Goal: Communication & Community: Participate in discussion

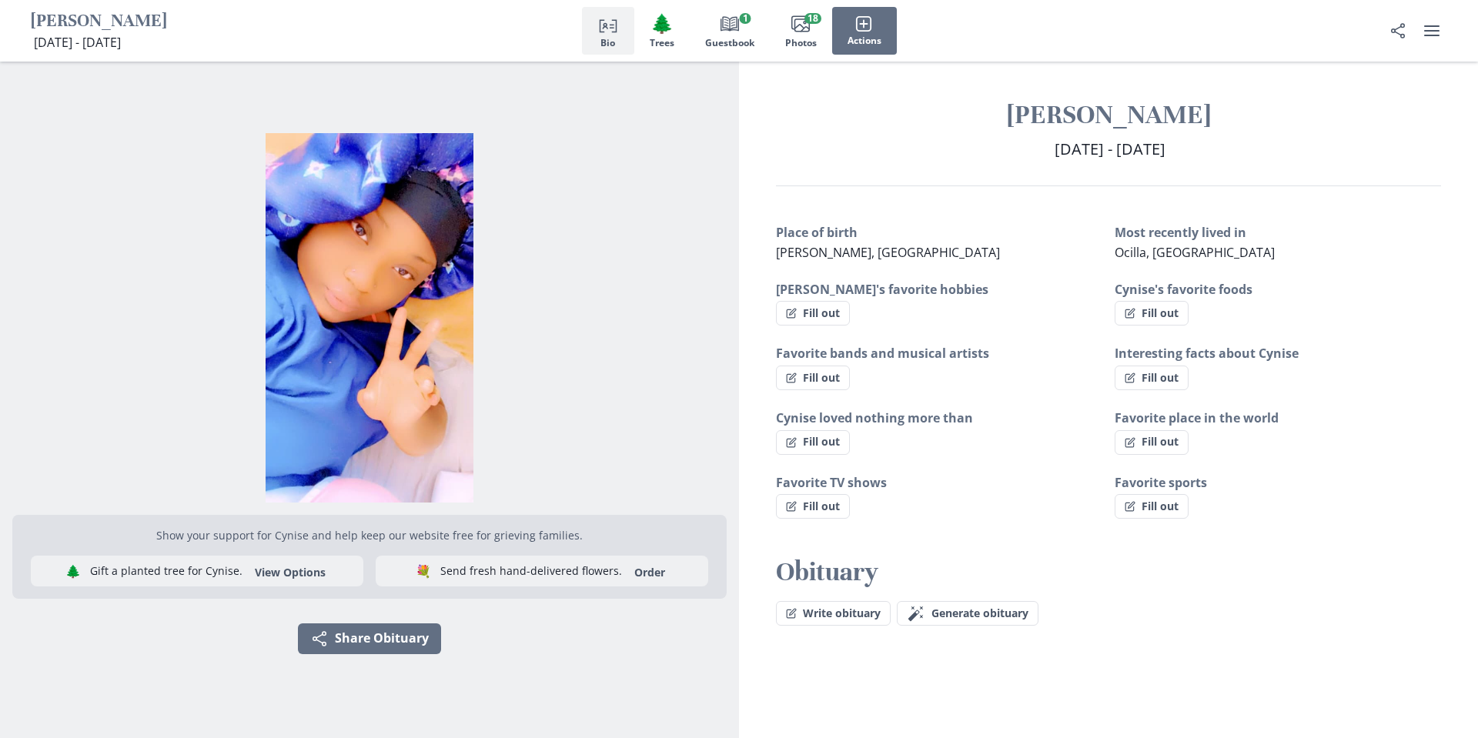
click at [562, 277] on img "Open photos full screen" at bounding box center [369, 317] width 714 height 369
click at [562, 277] on div at bounding box center [738, 267] width 443 height 414
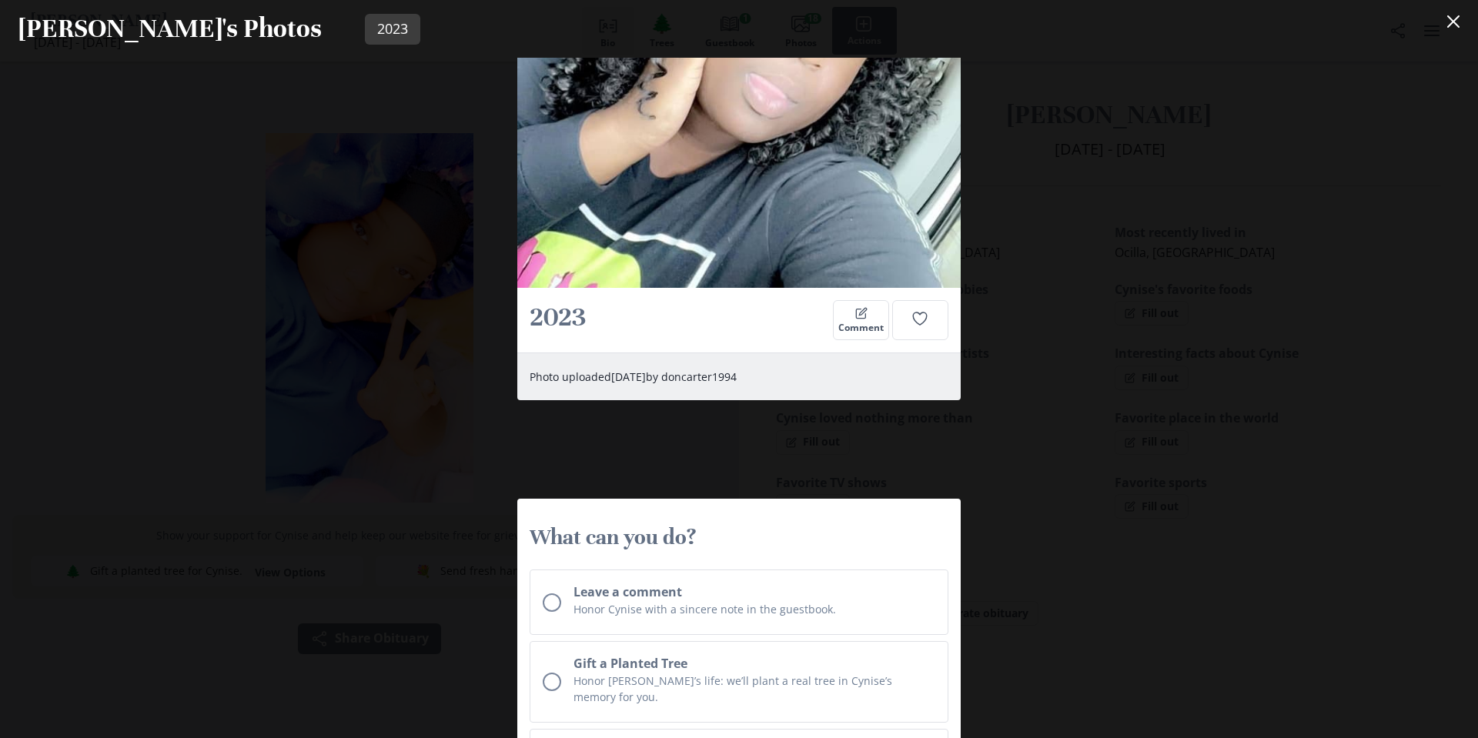
scroll to position [11788, 0]
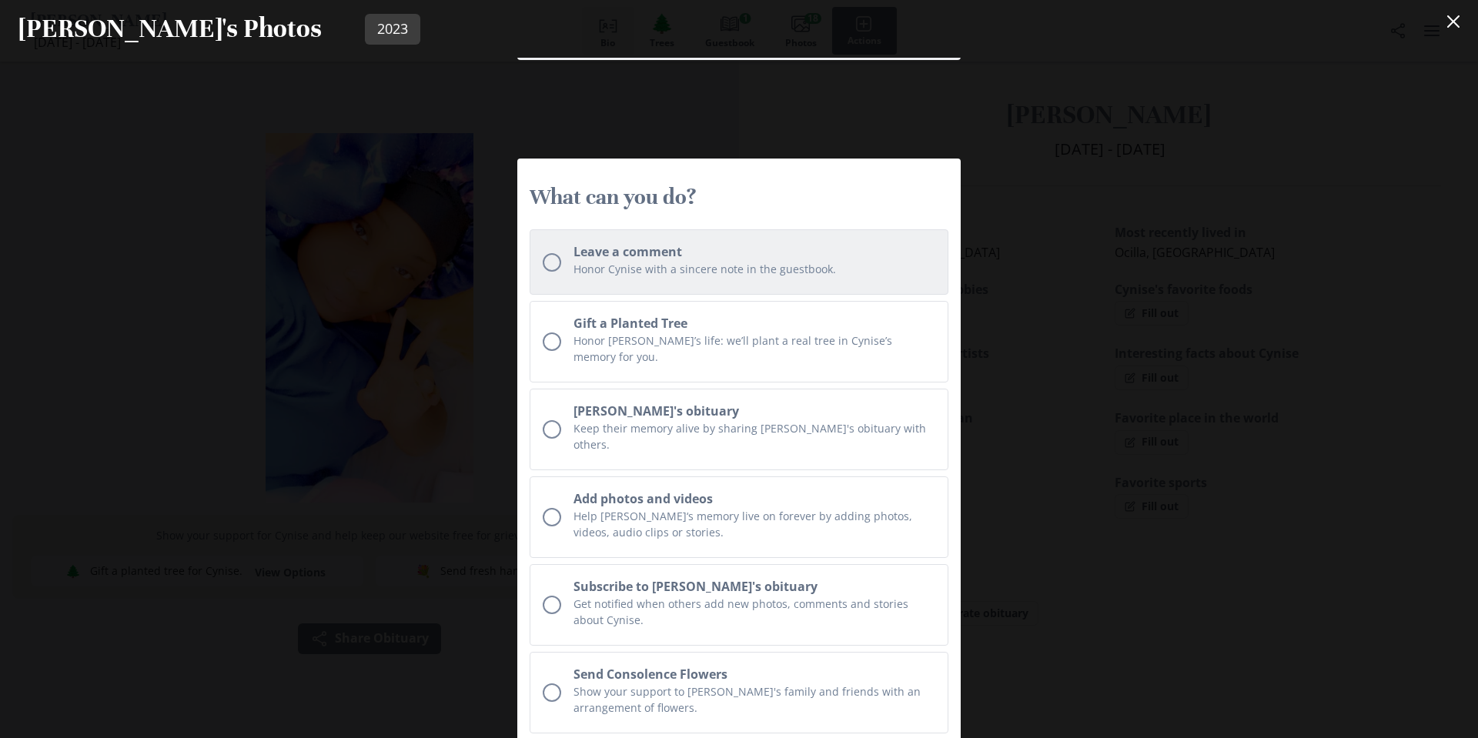
click at [646, 276] on p "Honor Cynise with a sincere note in the guestbook." at bounding box center [754, 269] width 362 height 16
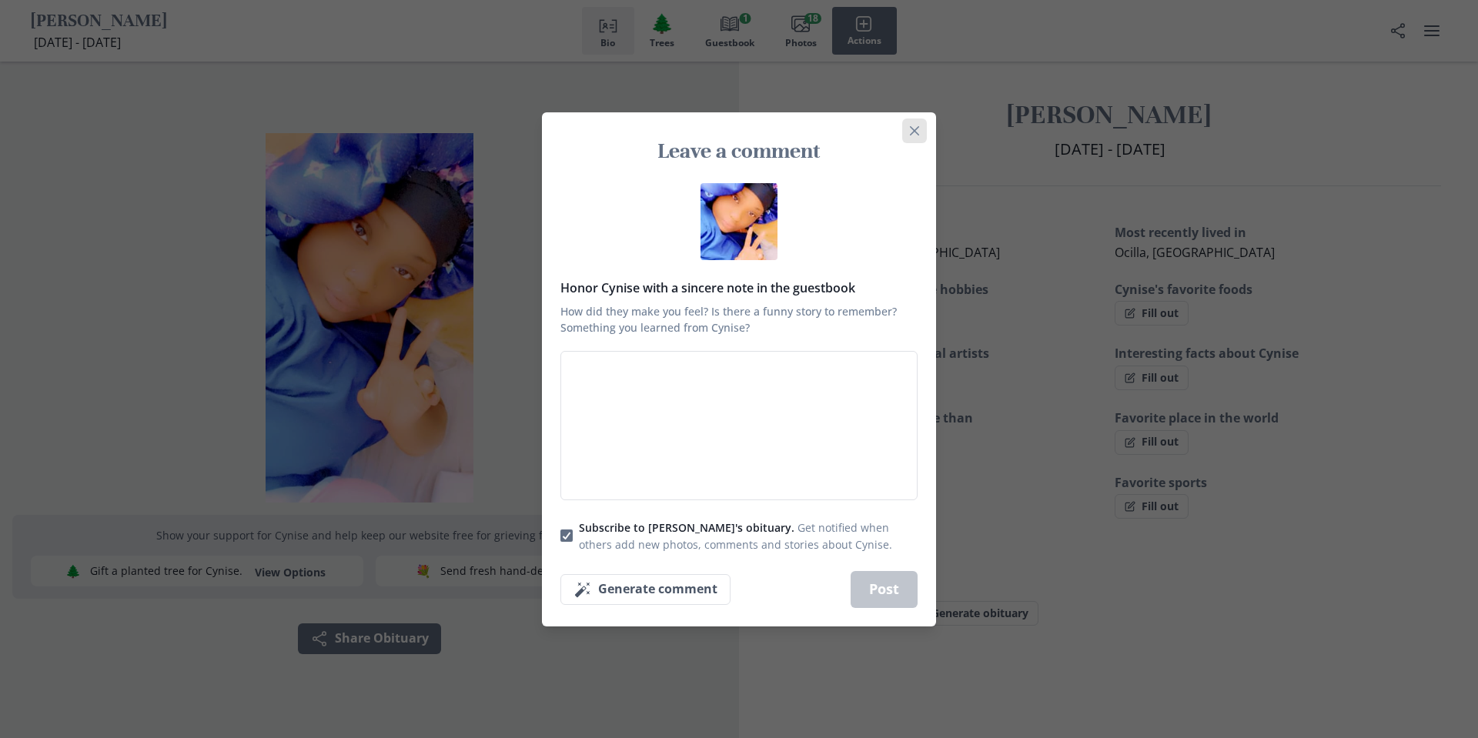
click at [910, 129] on icon "Close" at bounding box center [914, 130] width 9 height 9
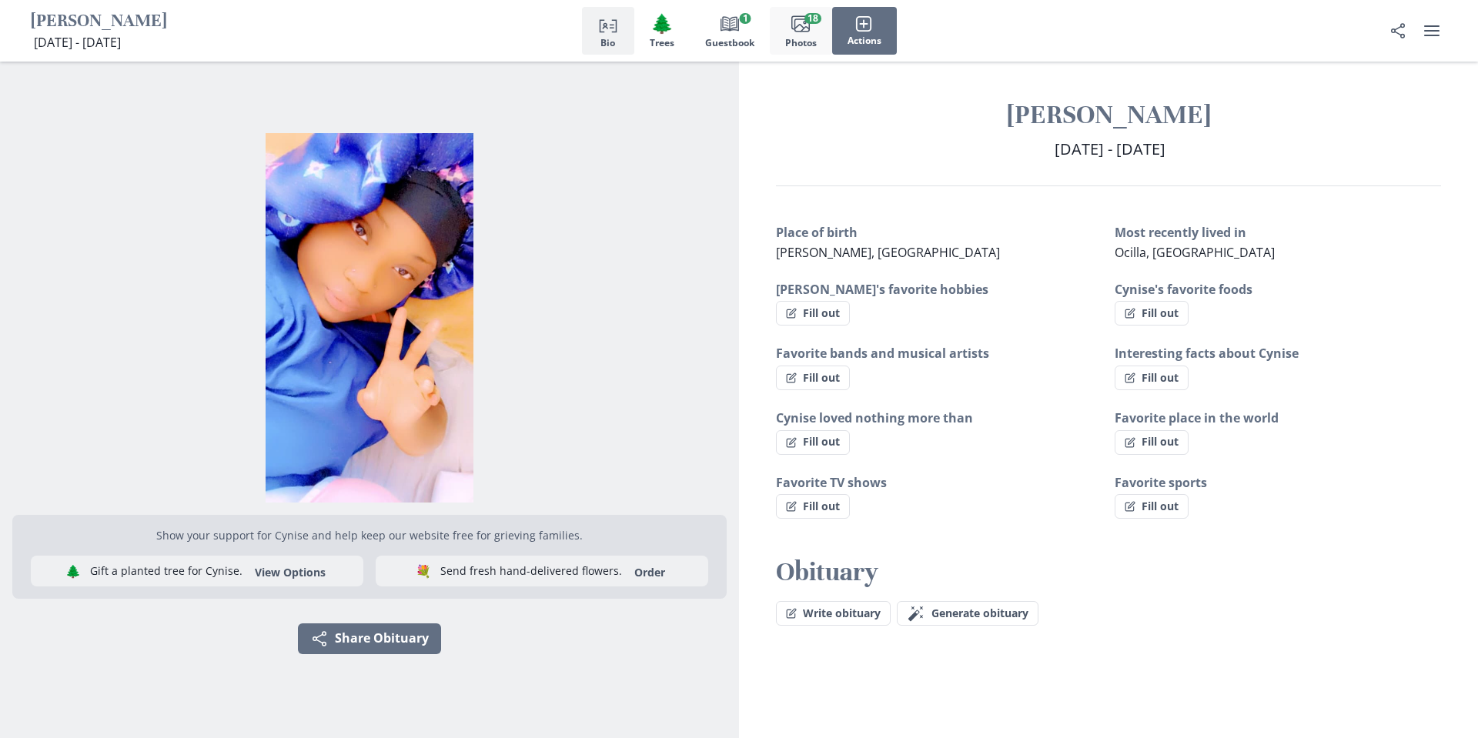
click at [813, 42] on span "Photos" at bounding box center [801, 43] width 32 height 11
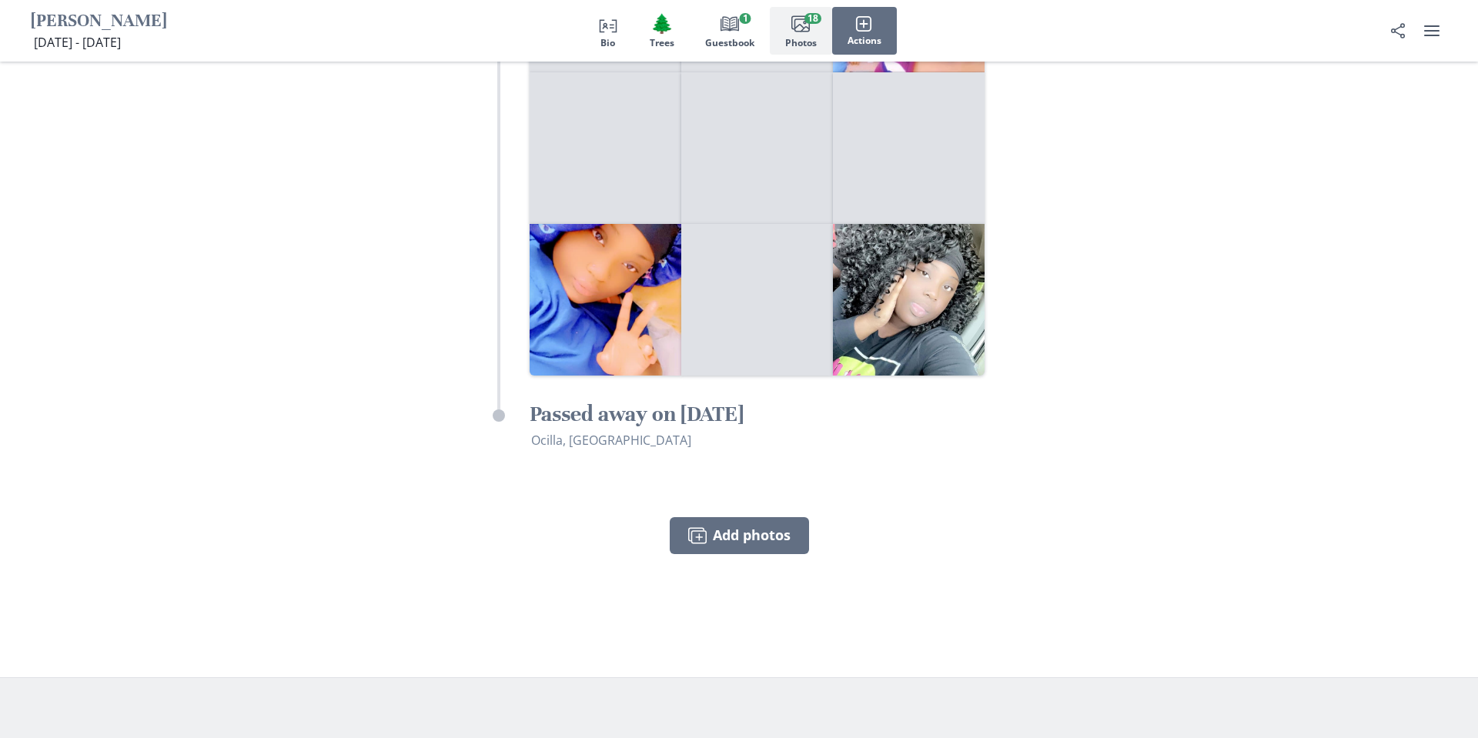
scroll to position [2640, 0]
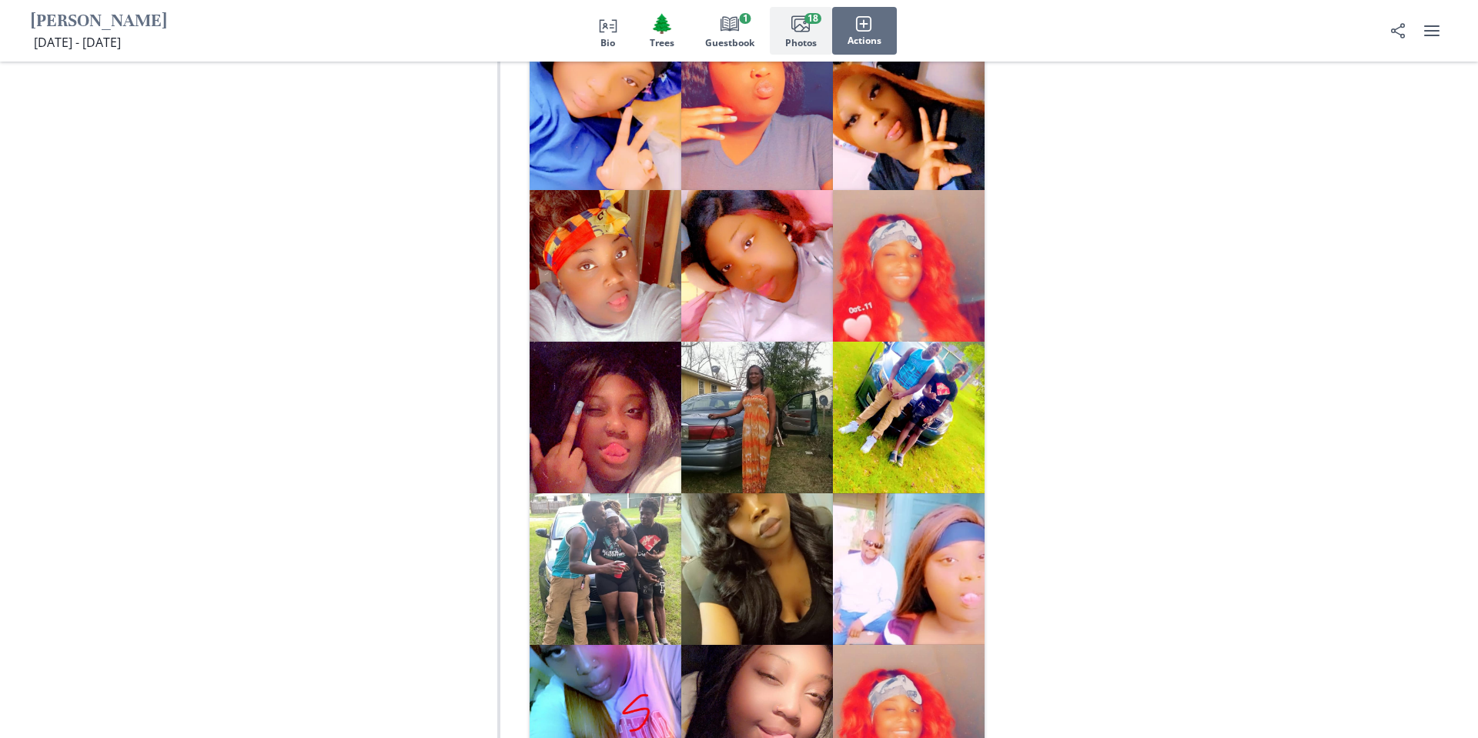
click at [724, 5] on div "Person profile Bio 🌲 Trees Book Guestbook 1 Images Photos 18 Actions" at bounding box center [739, 31] width 1478 height 62
click at [725, 28] on icon "button" at bounding box center [729, 23] width 18 height 15
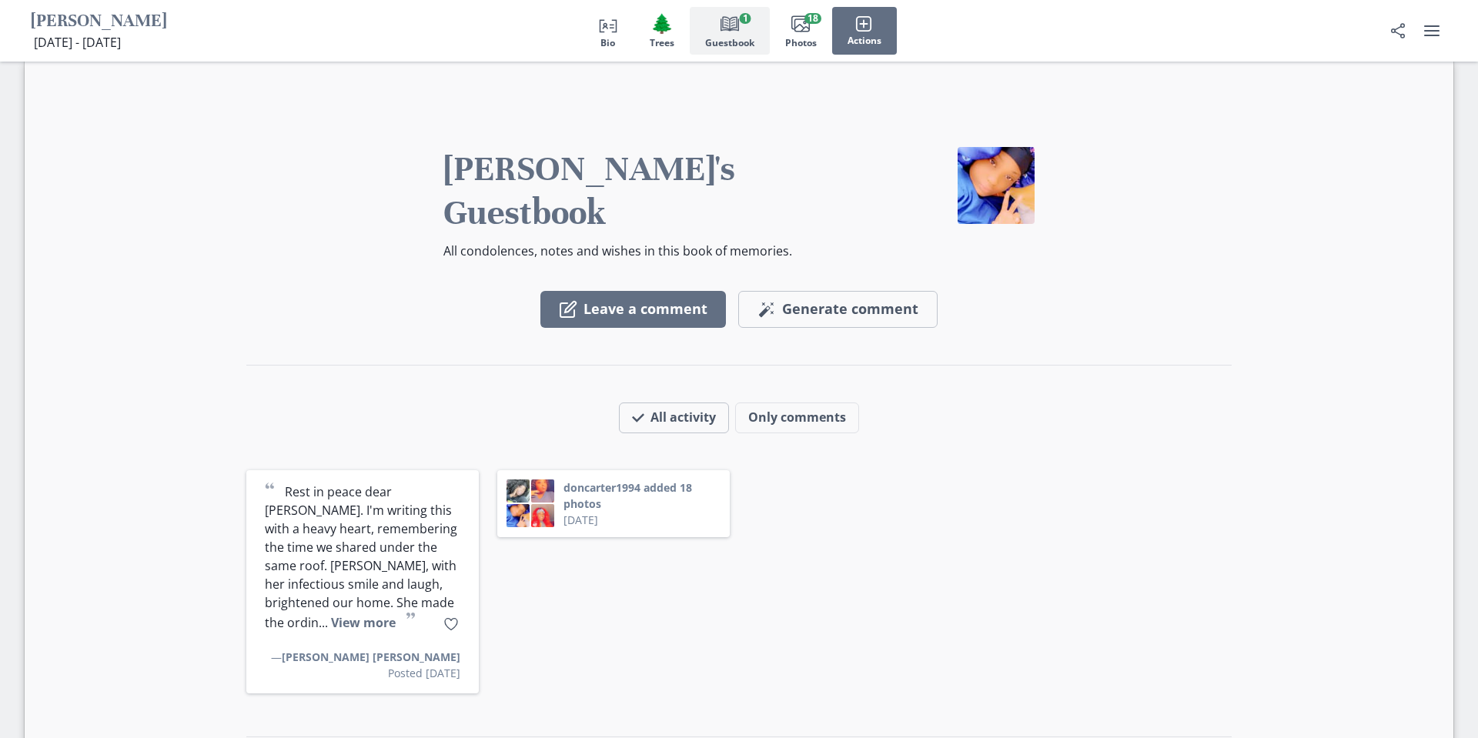
scroll to position [1238, 0]
click at [365, 615] on button "View more" at bounding box center [363, 623] width 65 height 17
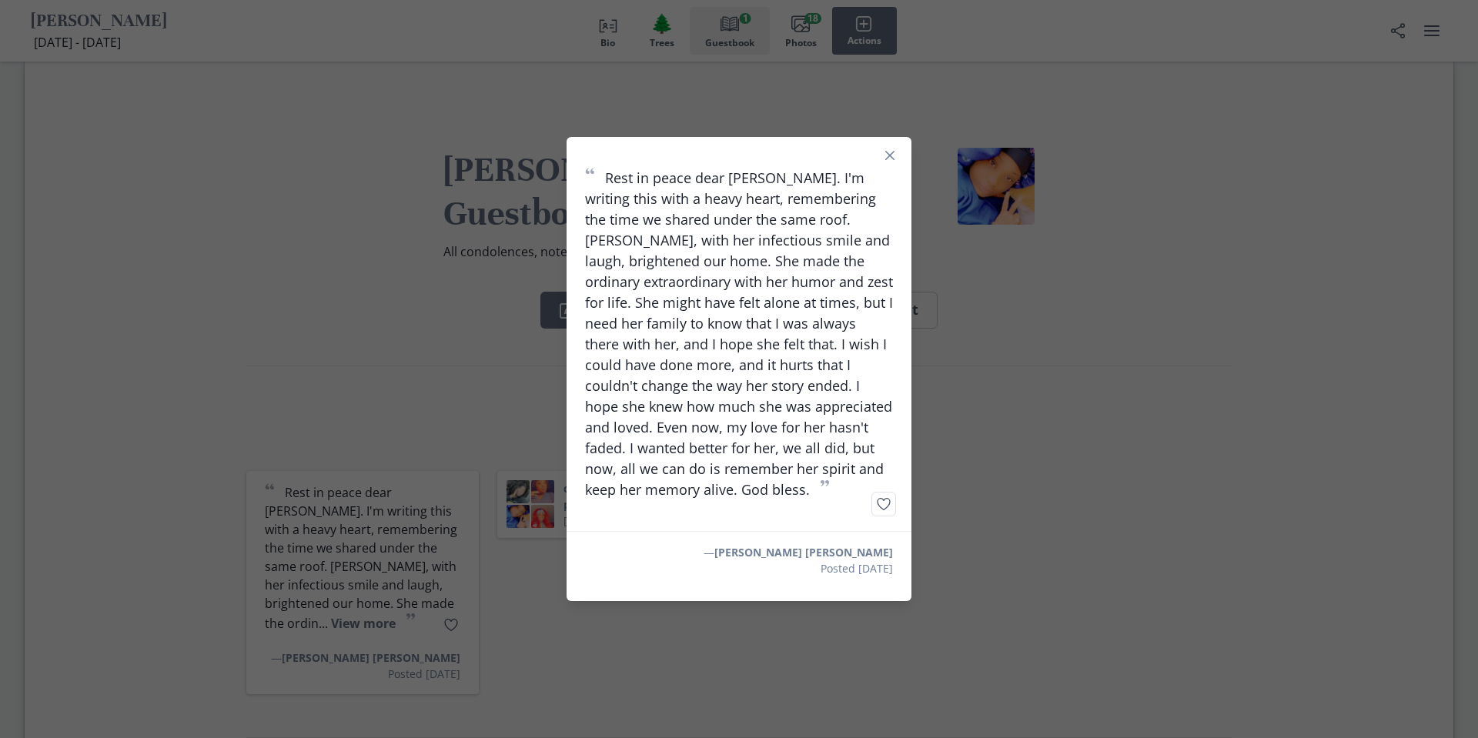
click at [944, 519] on div "“ Rest in peace dear [PERSON_NAME]. I'm writing this with a heavy heart, rememb…" at bounding box center [739, 369] width 1478 height 738
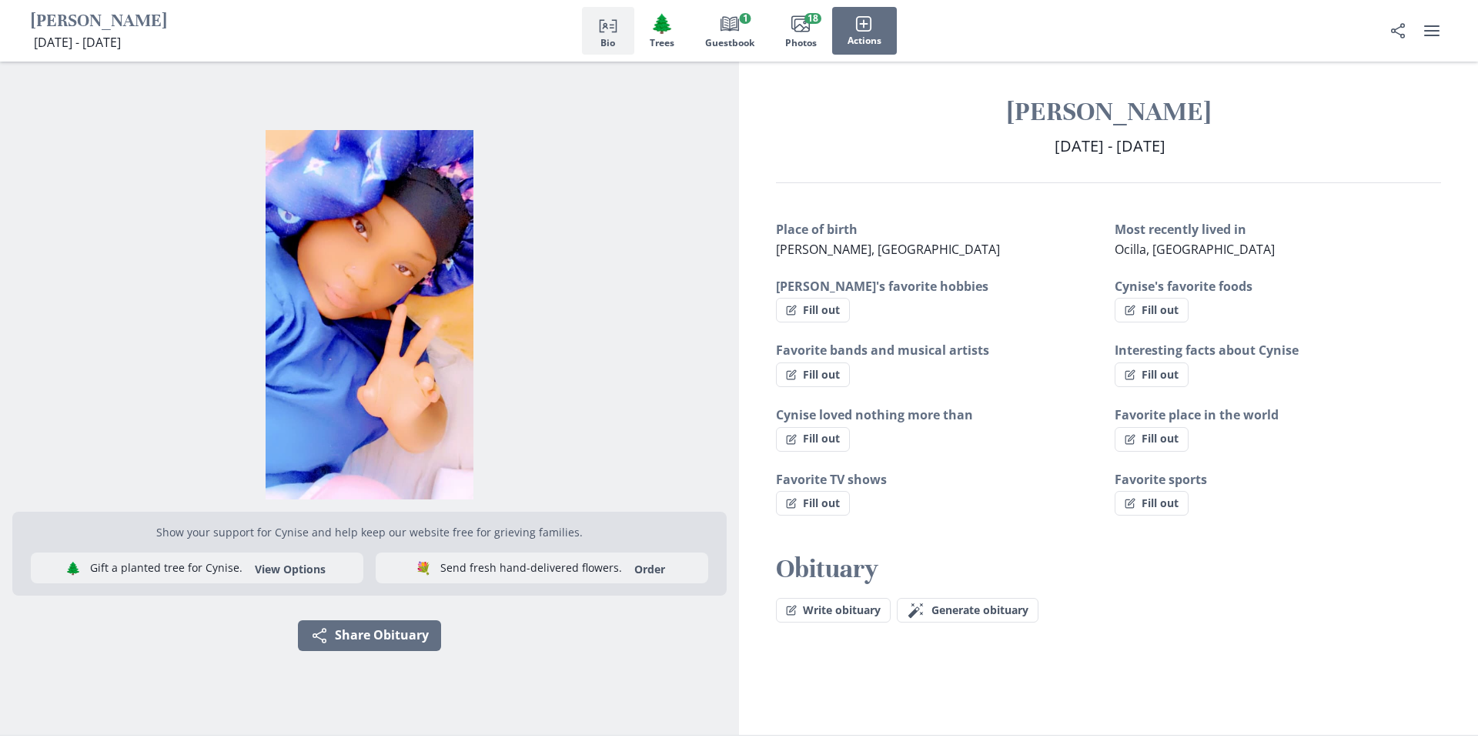
scroll to position [0, 0]
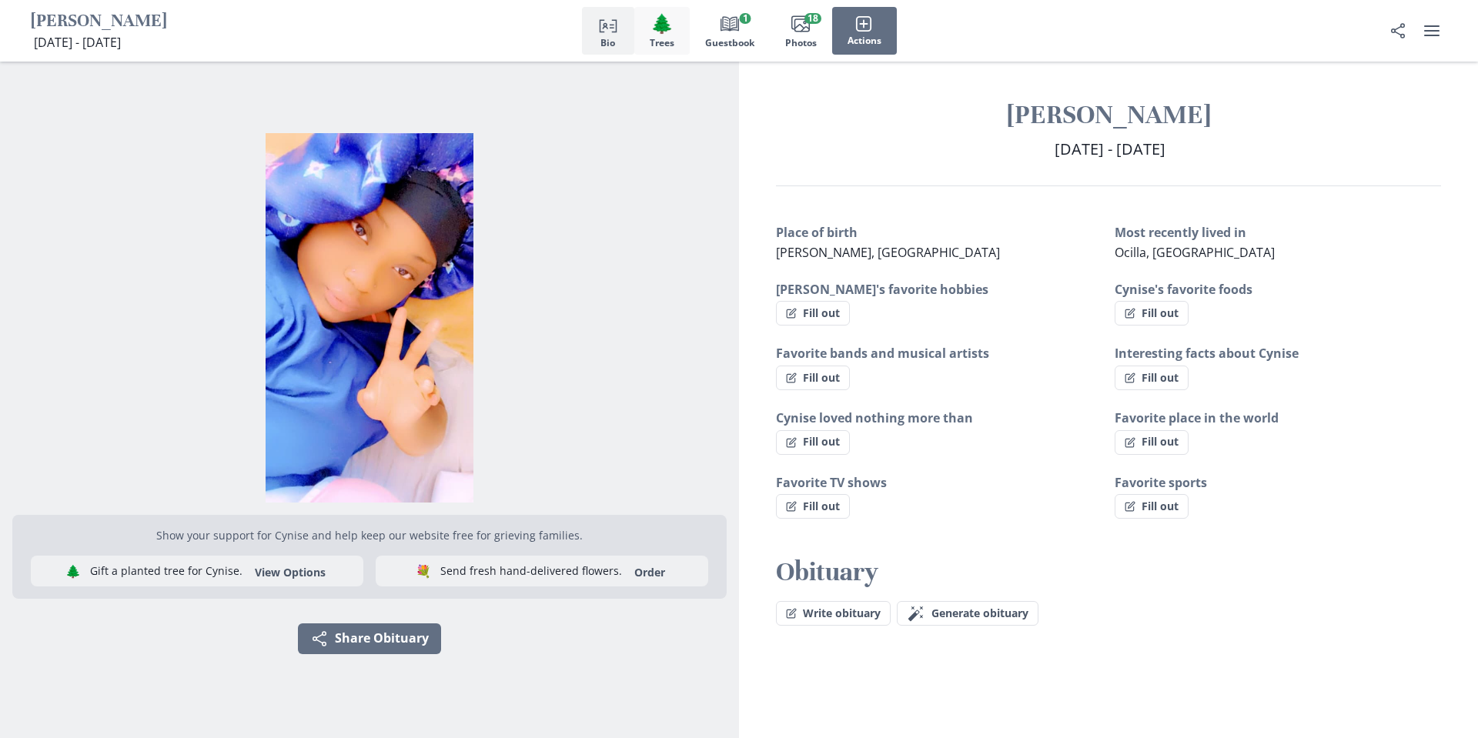
click at [669, 35] on span "🌲" at bounding box center [661, 23] width 23 height 22
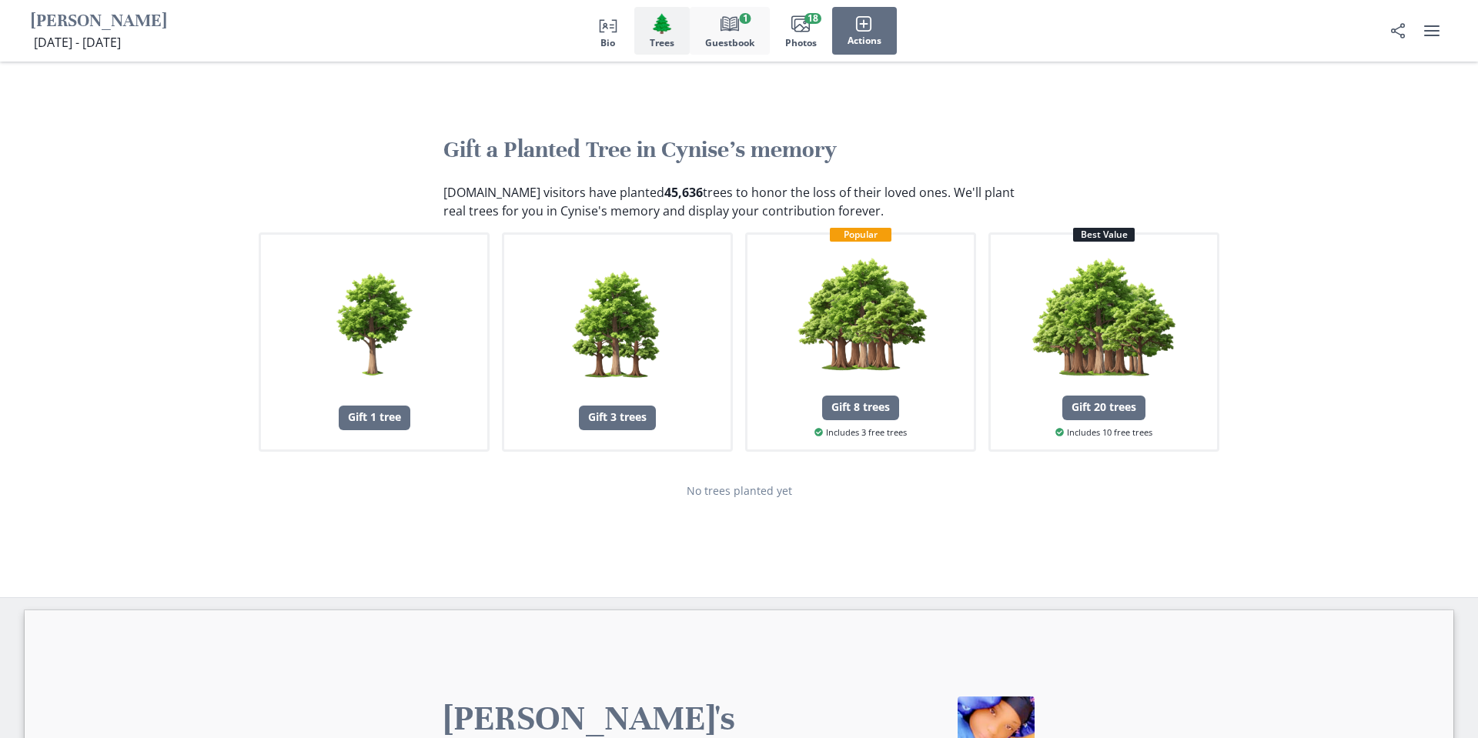
click at [730, 25] on icon "Book" at bounding box center [729, 24] width 18 height 18
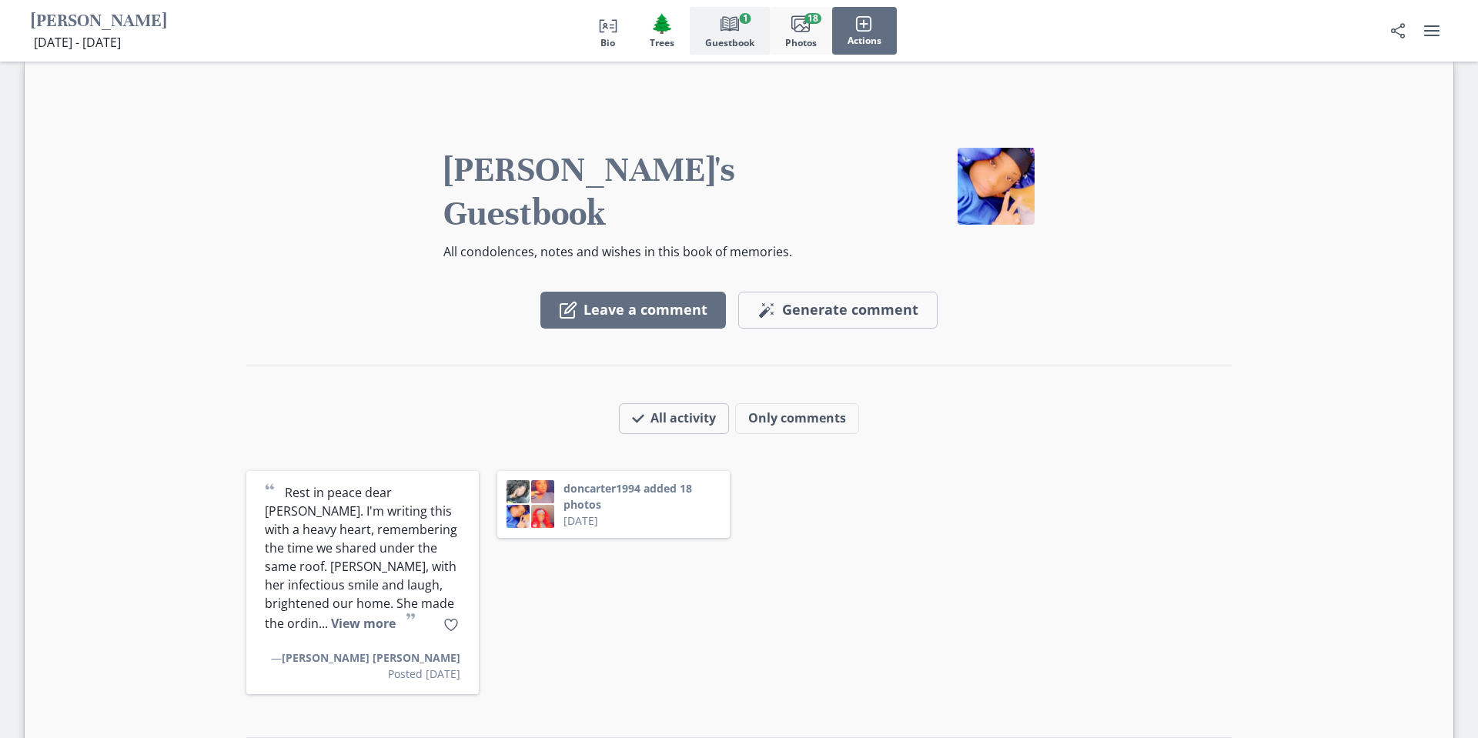
click at [778, 32] on button "Images Photos 18" at bounding box center [801, 31] width 62 height 48
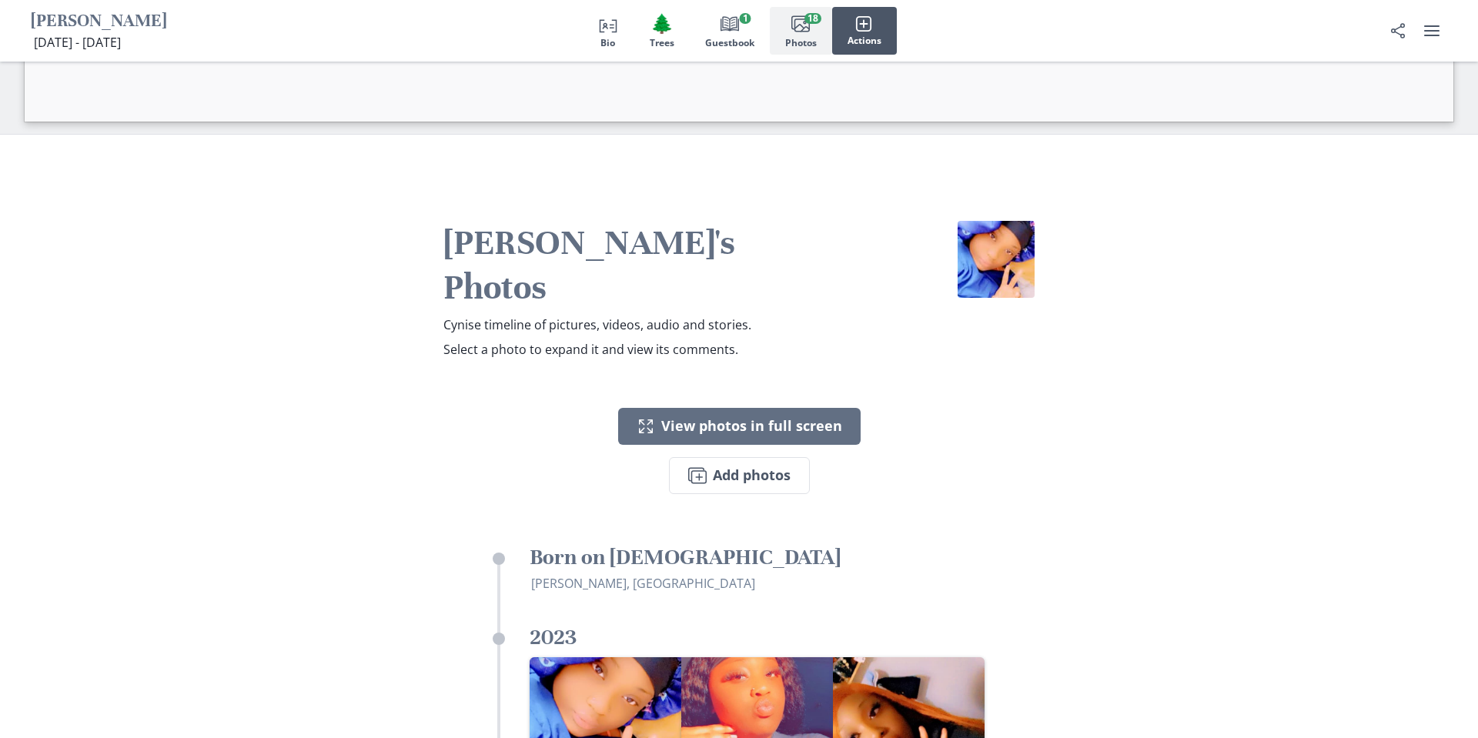
scroll to position [2052, 0]
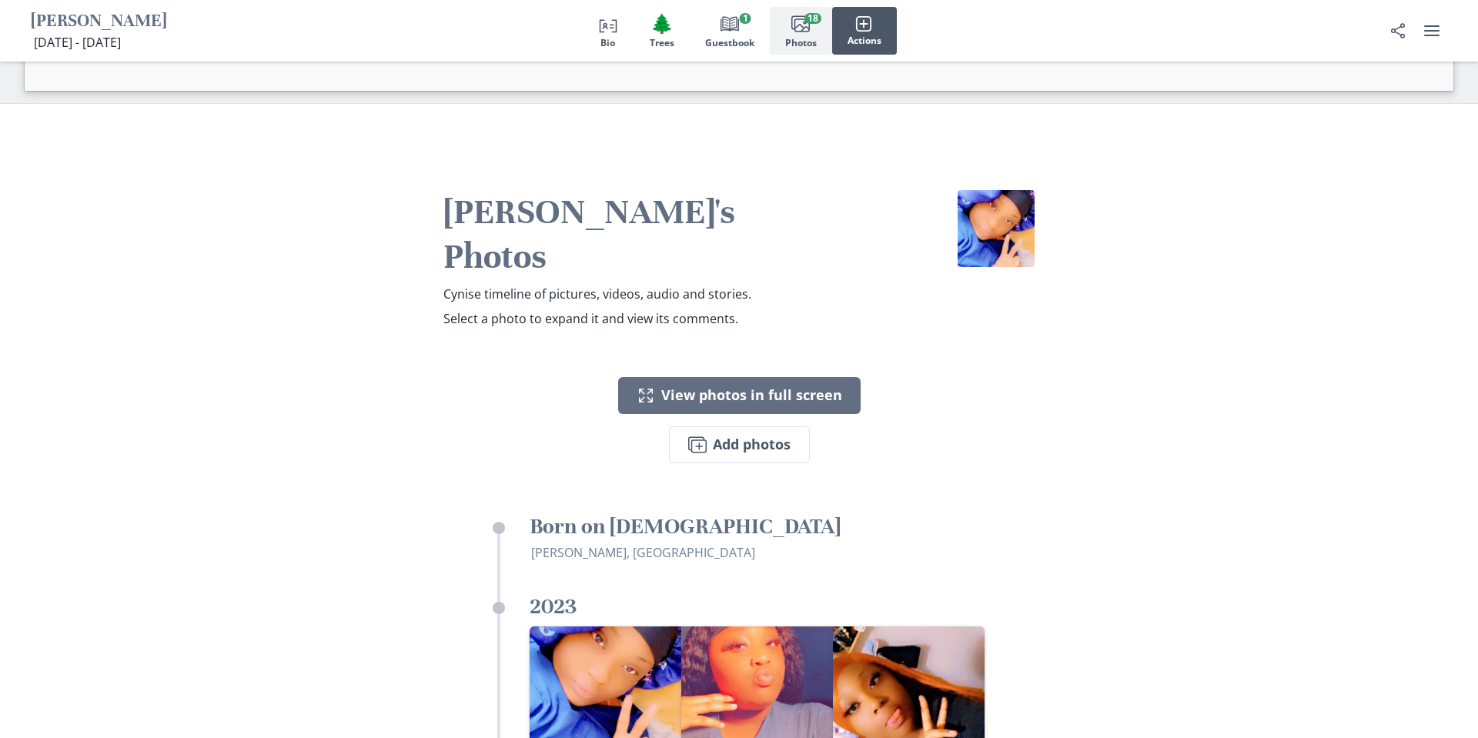
click at [881, 36] on span "Actions" at bounding box center [864, 40] width 34 height 11
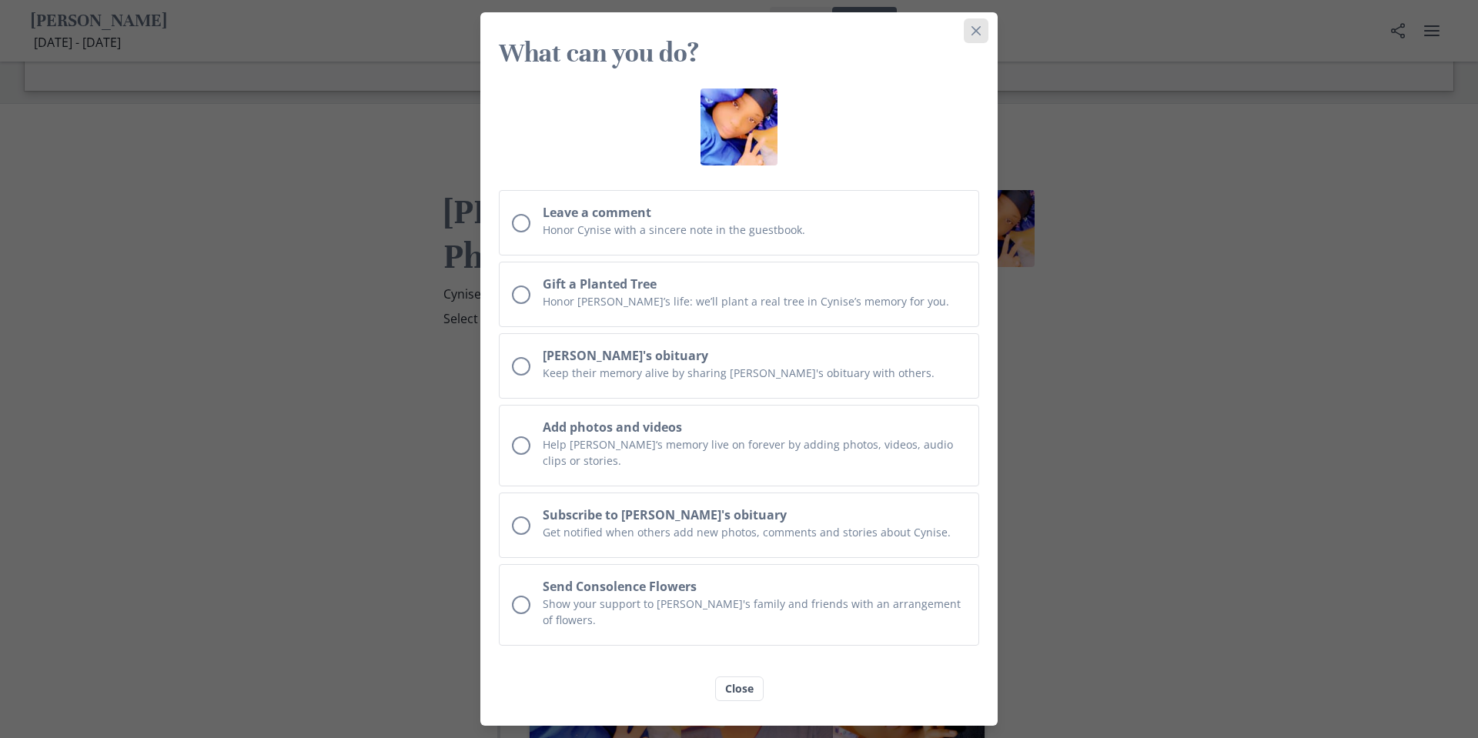
click at [969, 35] on button "Close" at bounding box center [975, 30] width 25 height 25
